Goal: Transaction & Acquisition: Subscribe to service/newsletter

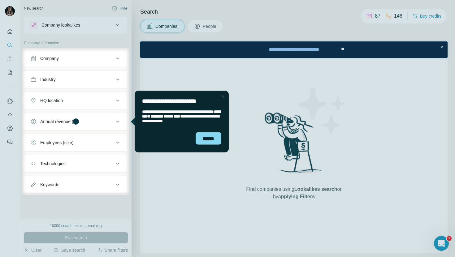
click at [10, 11] on div at bounding box center [227, 24] width 455 height 48
click at [11, 12] on div at bounding box center [227, 24] width 455 height 48
click at [222, 100] on div "Close Step" at bounding box center [222, 96] width 7 height 7
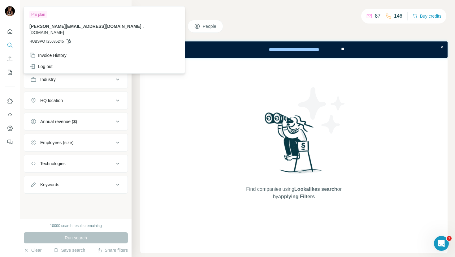
click at [8, 5] on div at bounding box center [11, 12] width 18 height 20
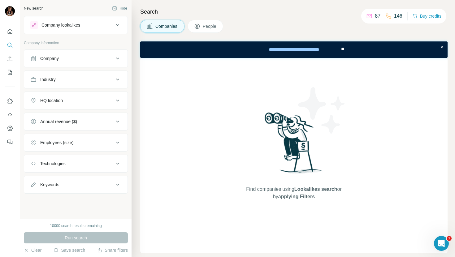
click at [9, 7] on img at bounding box center [10, 11] width 10 height 10
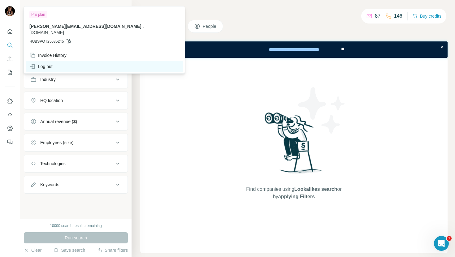
click at [56, 61] on div "Log out" at bounding box center [104, 66] width 157 height 11
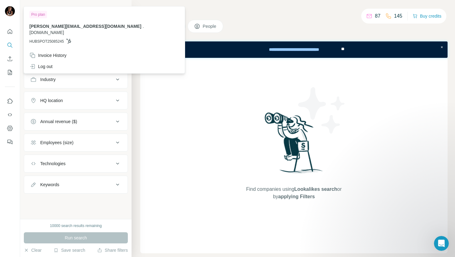
click at [9, 7] on img at bounding box center [10, 11] width 10 height 10
click at [11, 32] on icon "Quick start" at bounding box center [10, 31] width 6 height 6
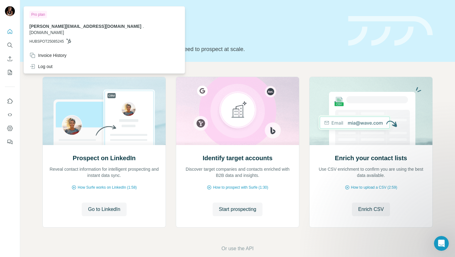
click at [14, 12] on img at bounding box center [10, 11] width 10 height 10
click at [143, 26] on span "." at bounding box center [143, 26] width 1 height 5
click at [52, 41] on div "Pro plan rachel.horvelin@omi.so . omi.so HUBSPOT25085245" at bounding box center [104, 29] width 159 height 42
click at [62, 40] on div "Pro plan rachel.horvelin@omi.so . omi.so HUBSPOT25085245" at bounding box center [104, 29] width 159 height 42
